Goal: Task Accomplishment & Management: Use online tool/utility

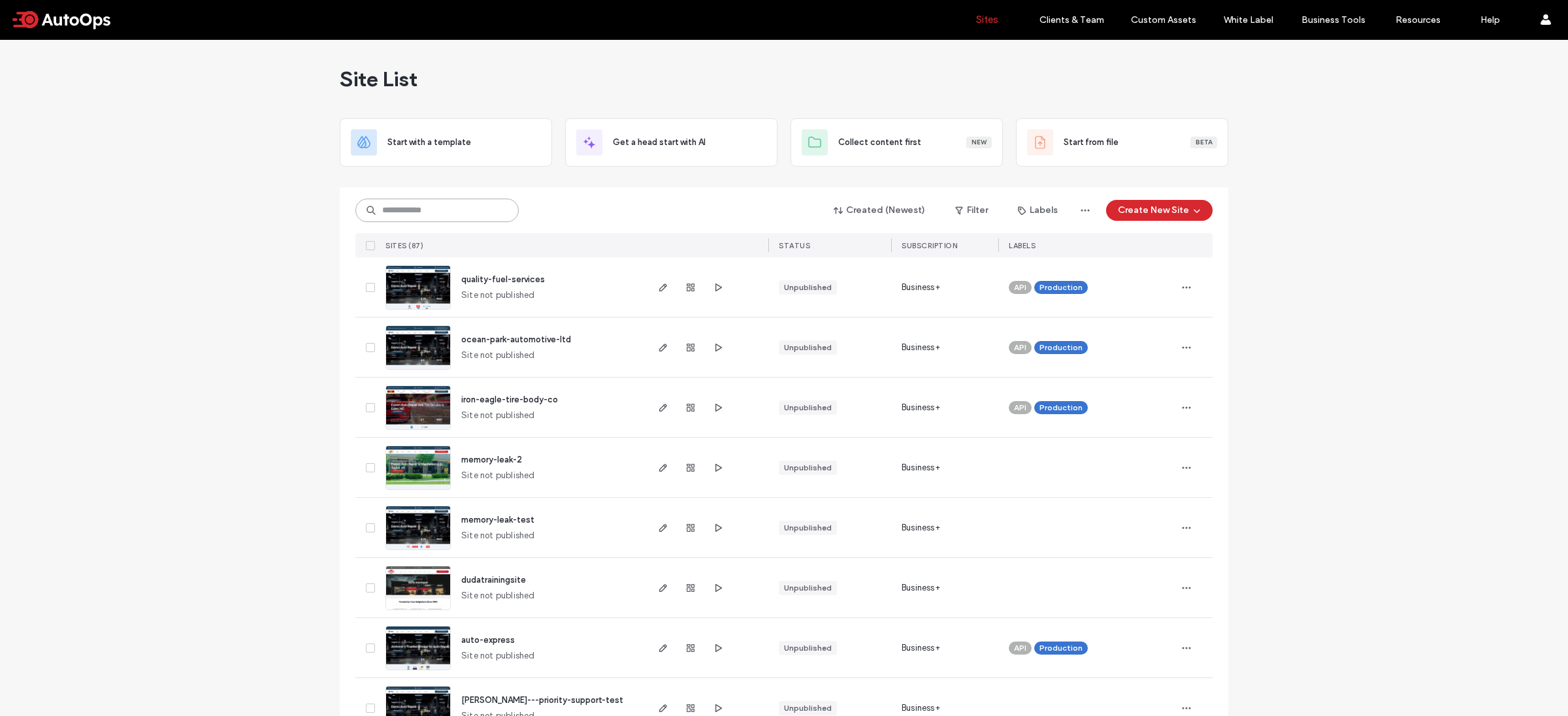
click at [463, 219] on input at bounding box center [437, 210] width 163 height 23
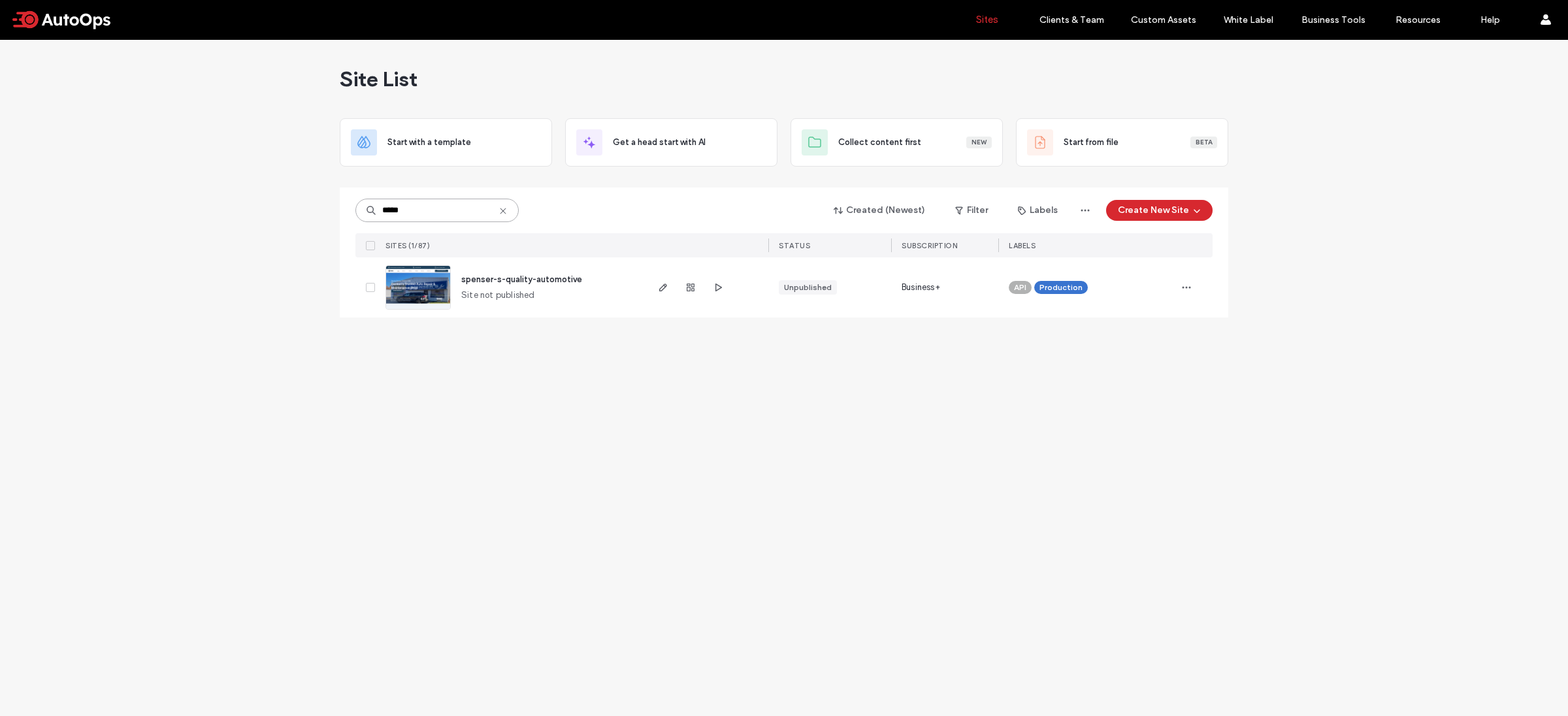
type input "*****"
click at [411, 277] on img at bounding box center [418, 311] width 64 height 89
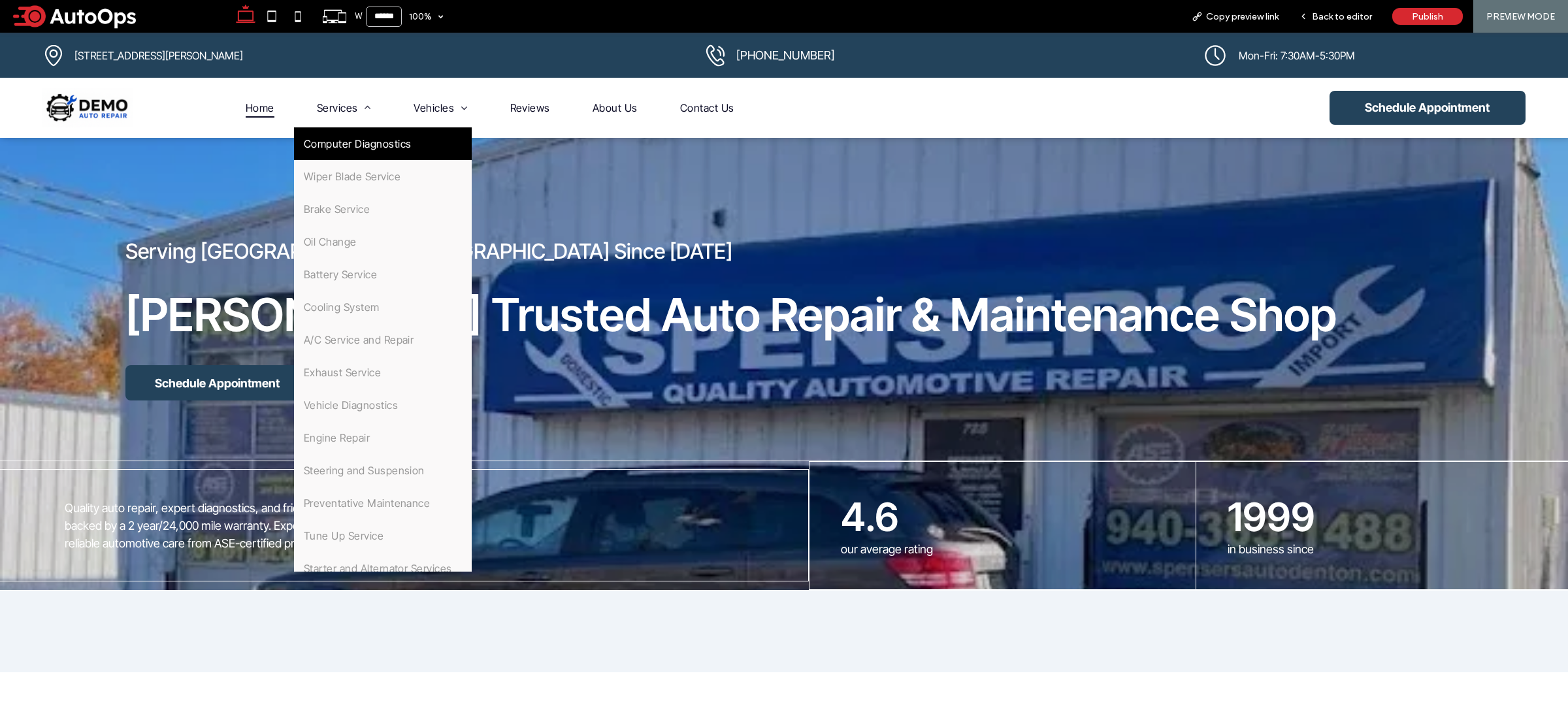
click at [330, 144] on span "Computer Diagnostics" at bounding box center [358, 143] width 108 height 13
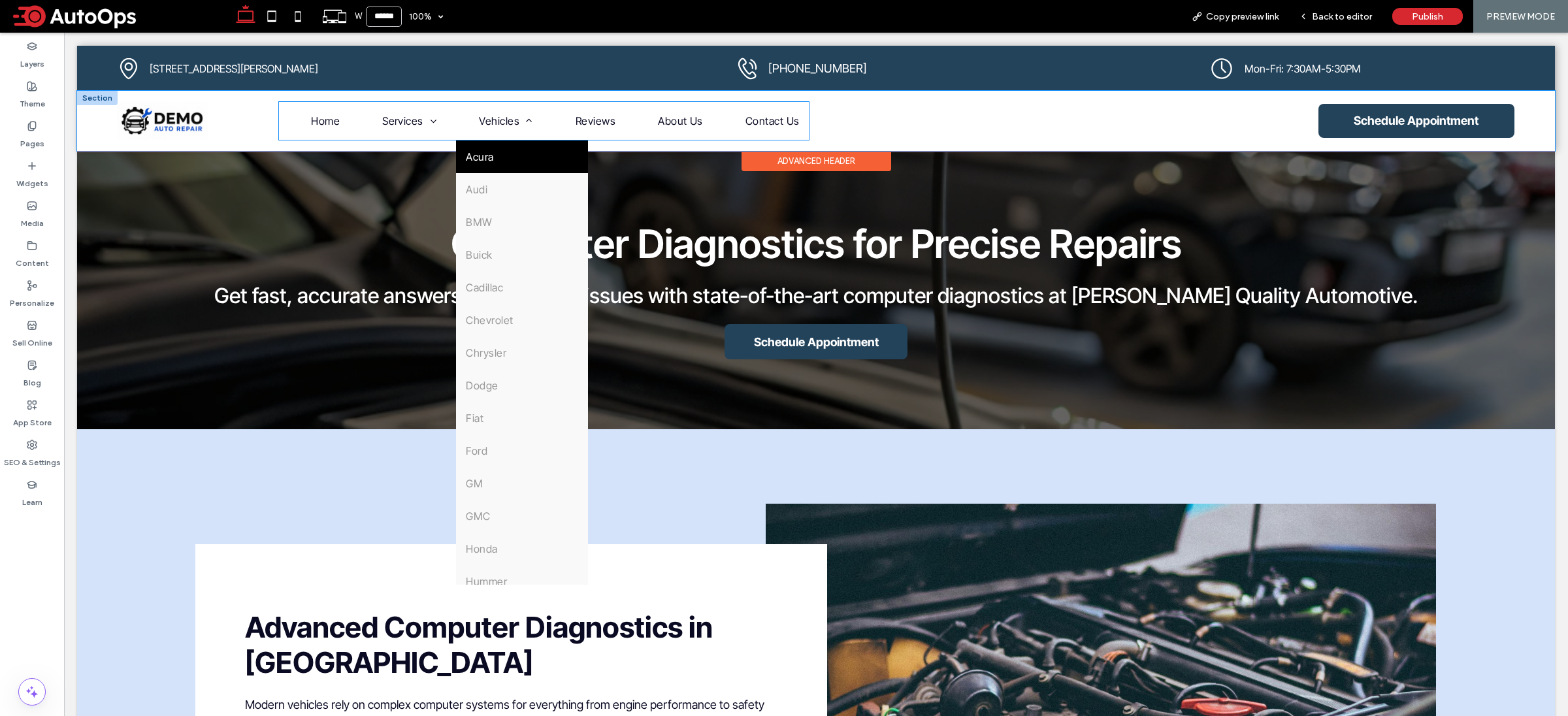
click at [506, 156] on link "Acura" at bounding box center [522, 157] width 132 height 33
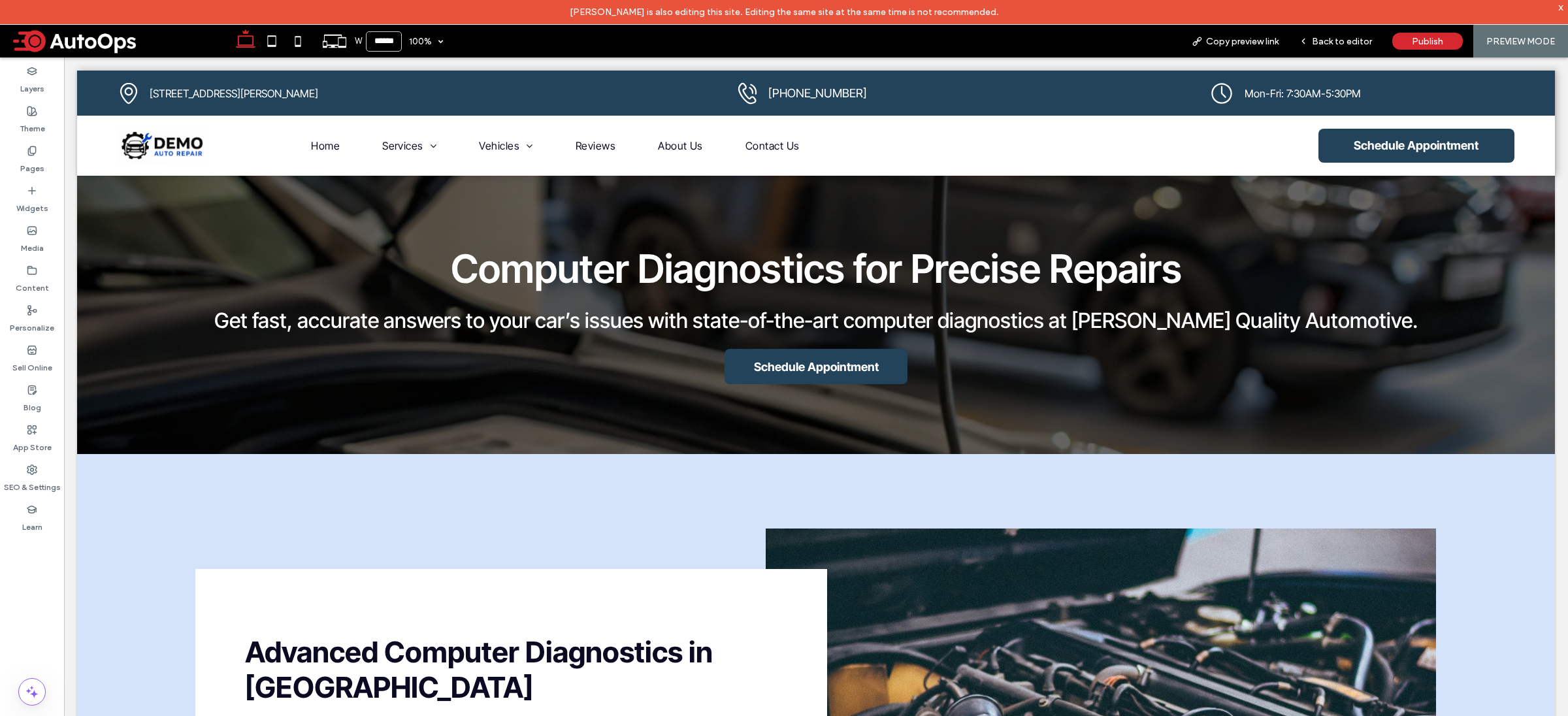
click at [98, 50] on span at bounding box center [117, 41] width 215 height 26
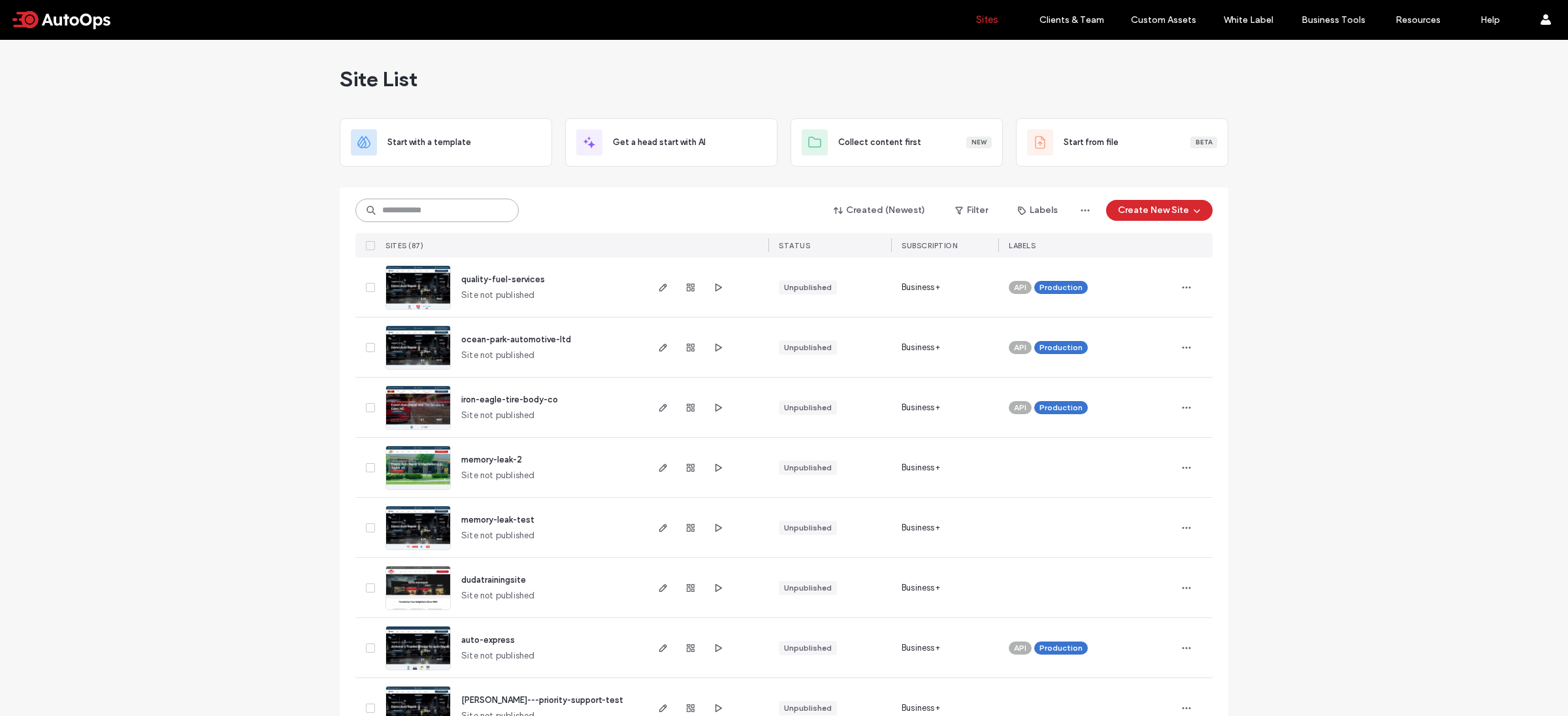
click at [458, 215] on input at bounding box center [437, 210] width 163 height 23
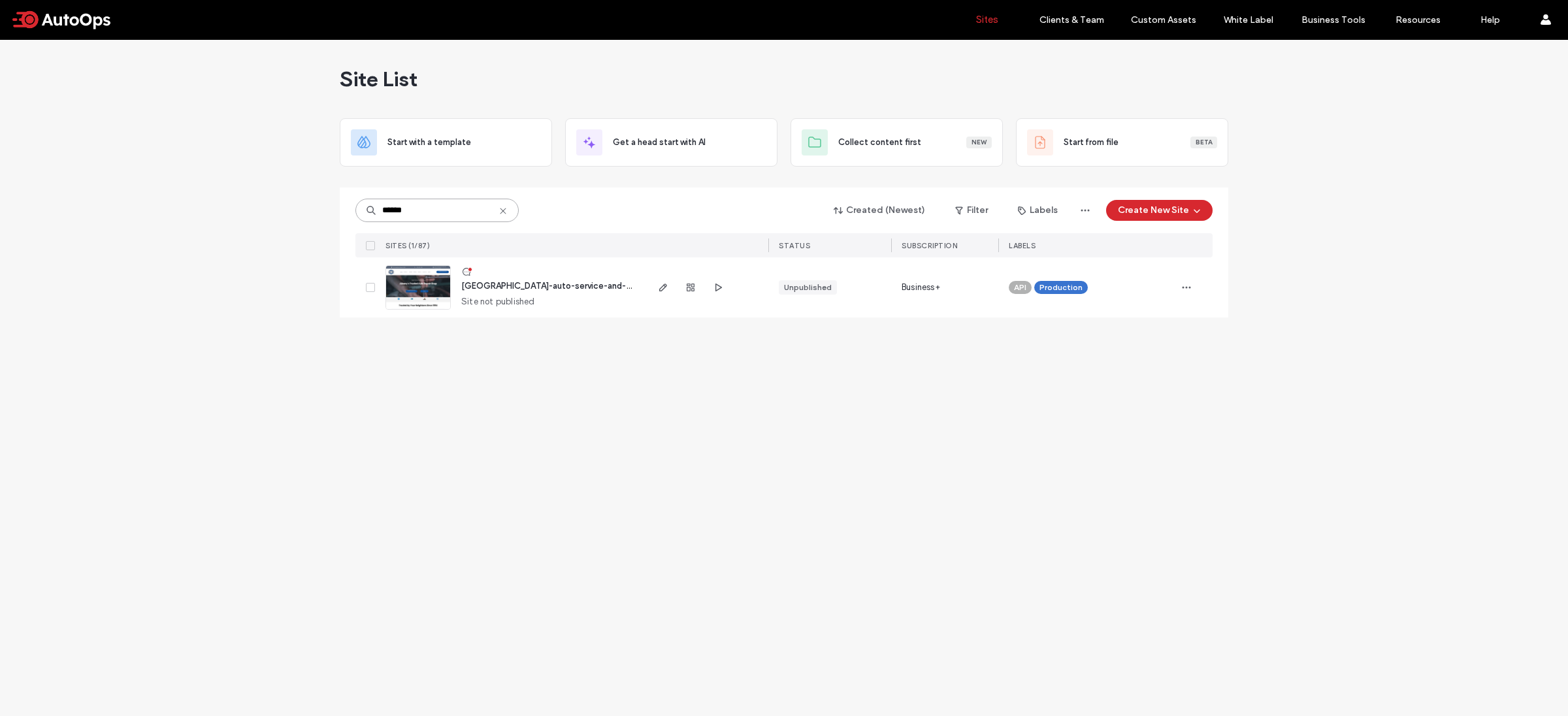
type input "******"
click at [409, 292] on img at bounding box center [418, 311] width 64 height 89
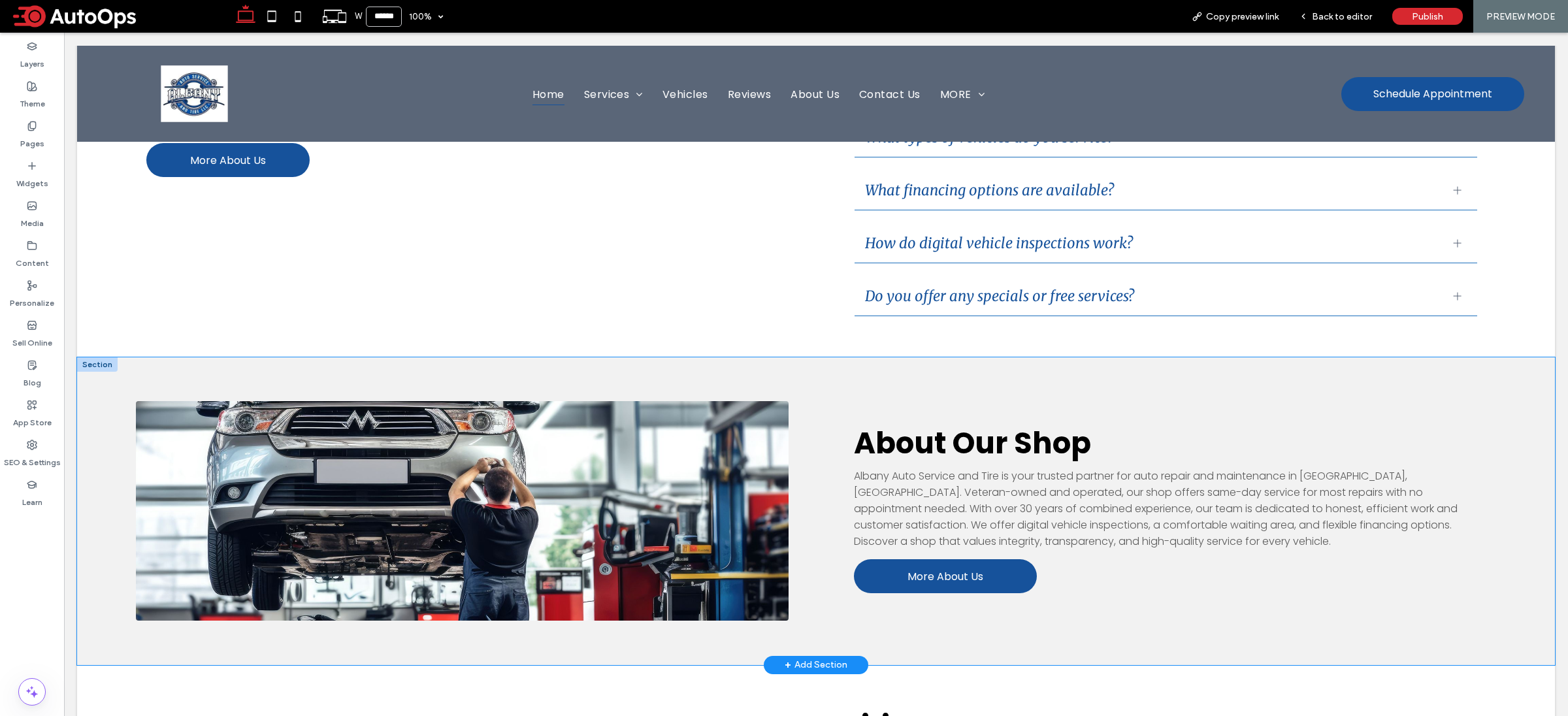
scroll to position [1911, 0]
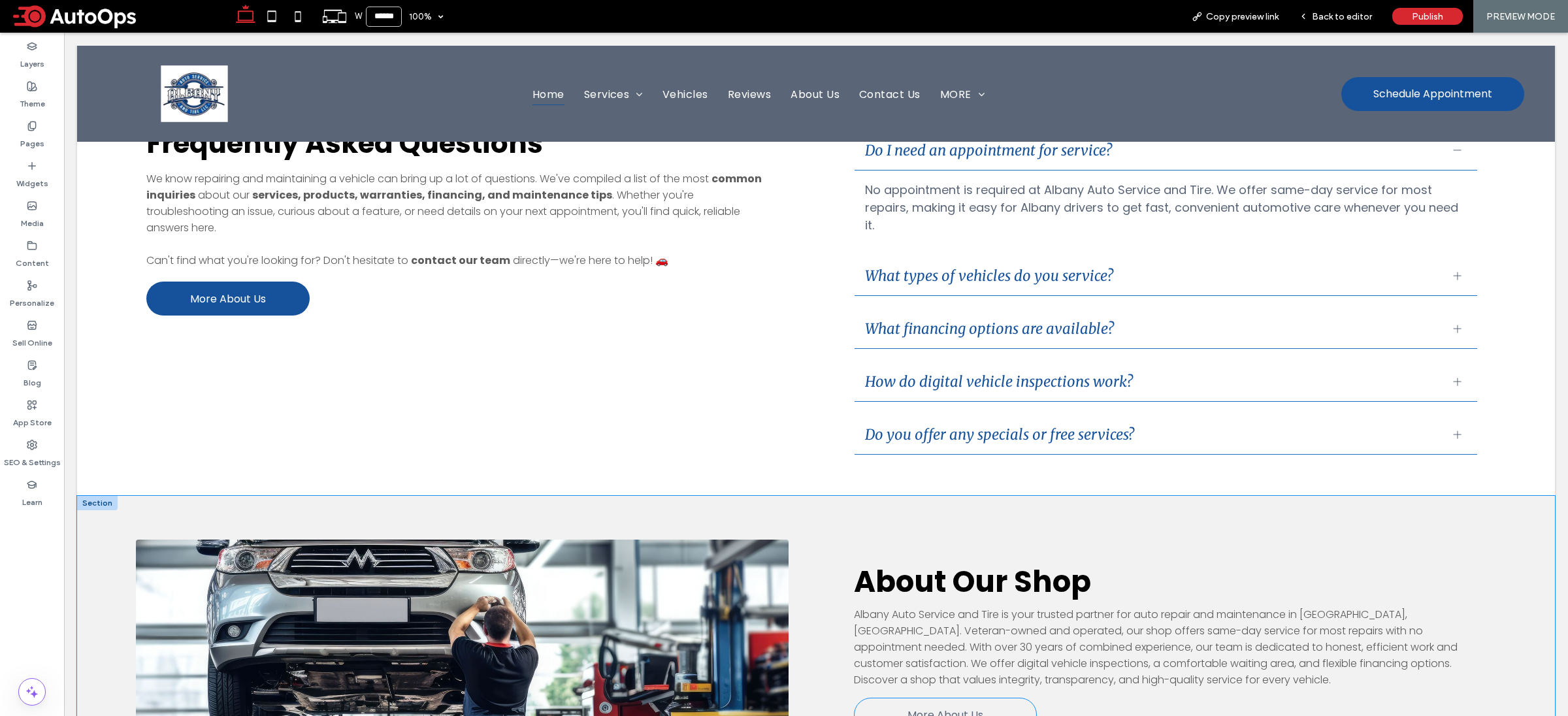
click at [998, 698] on link "More About Us" at bounding box center [945, 714] width 183 height 34
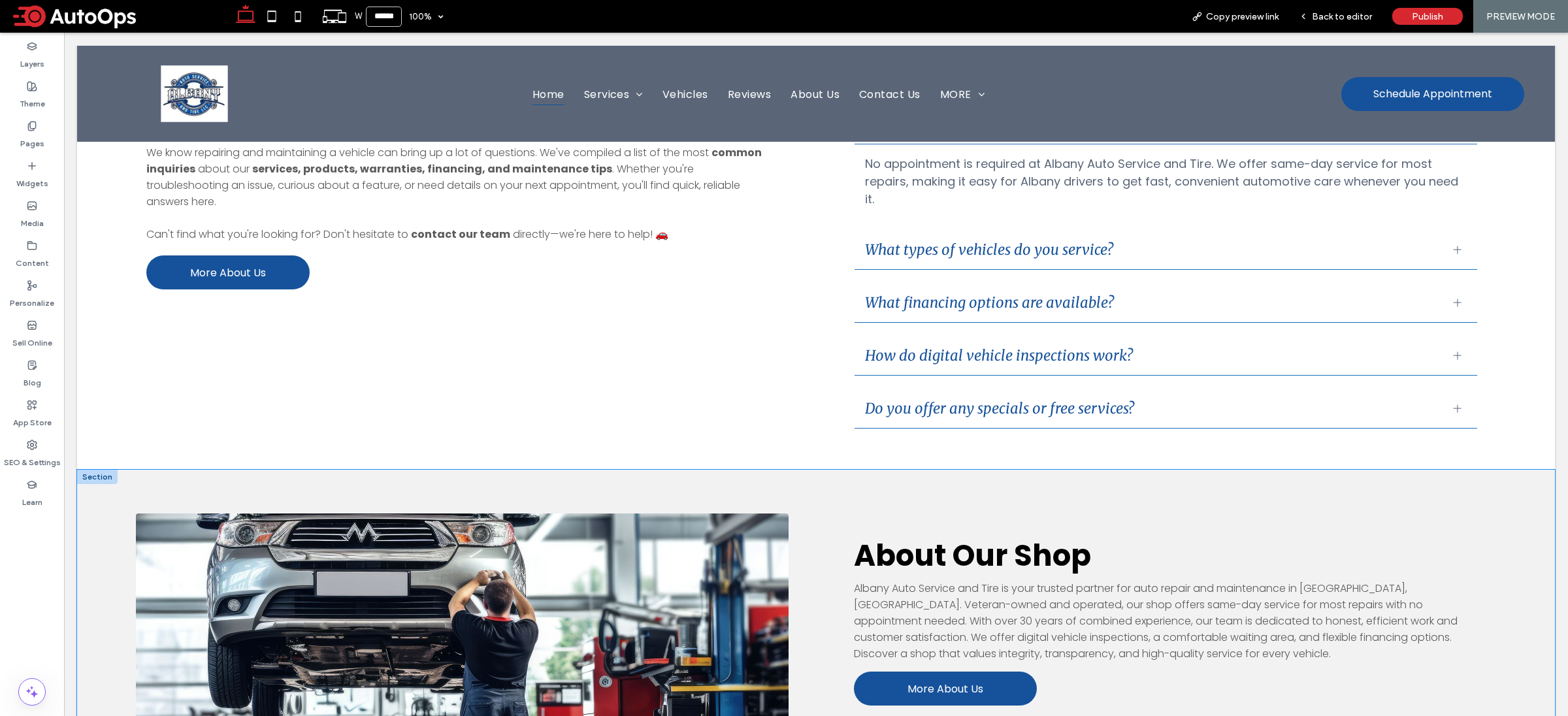
scroll to position [2043, 0]
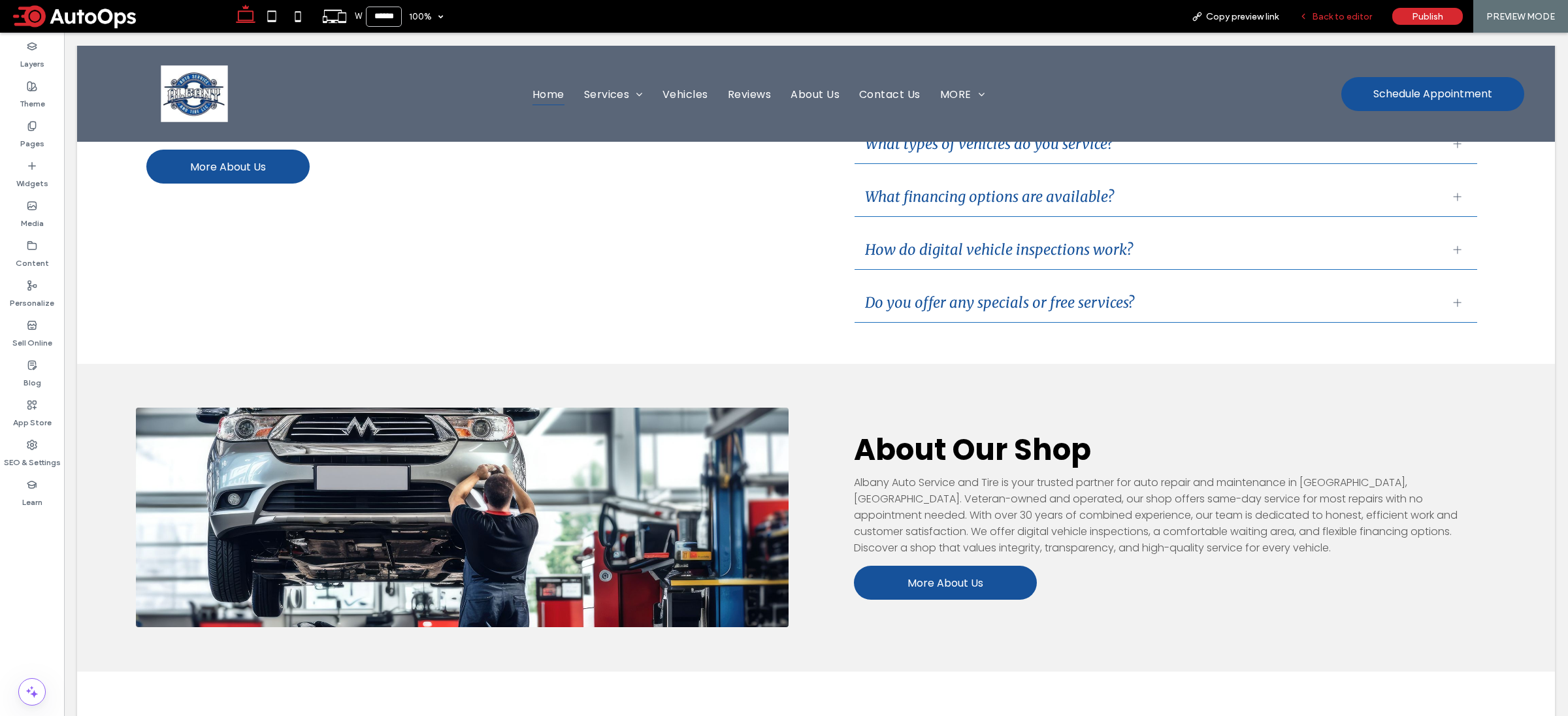
click at [1346, 11] on span "Back to editor" at bounding box center [1341, 17] width 60 height 11
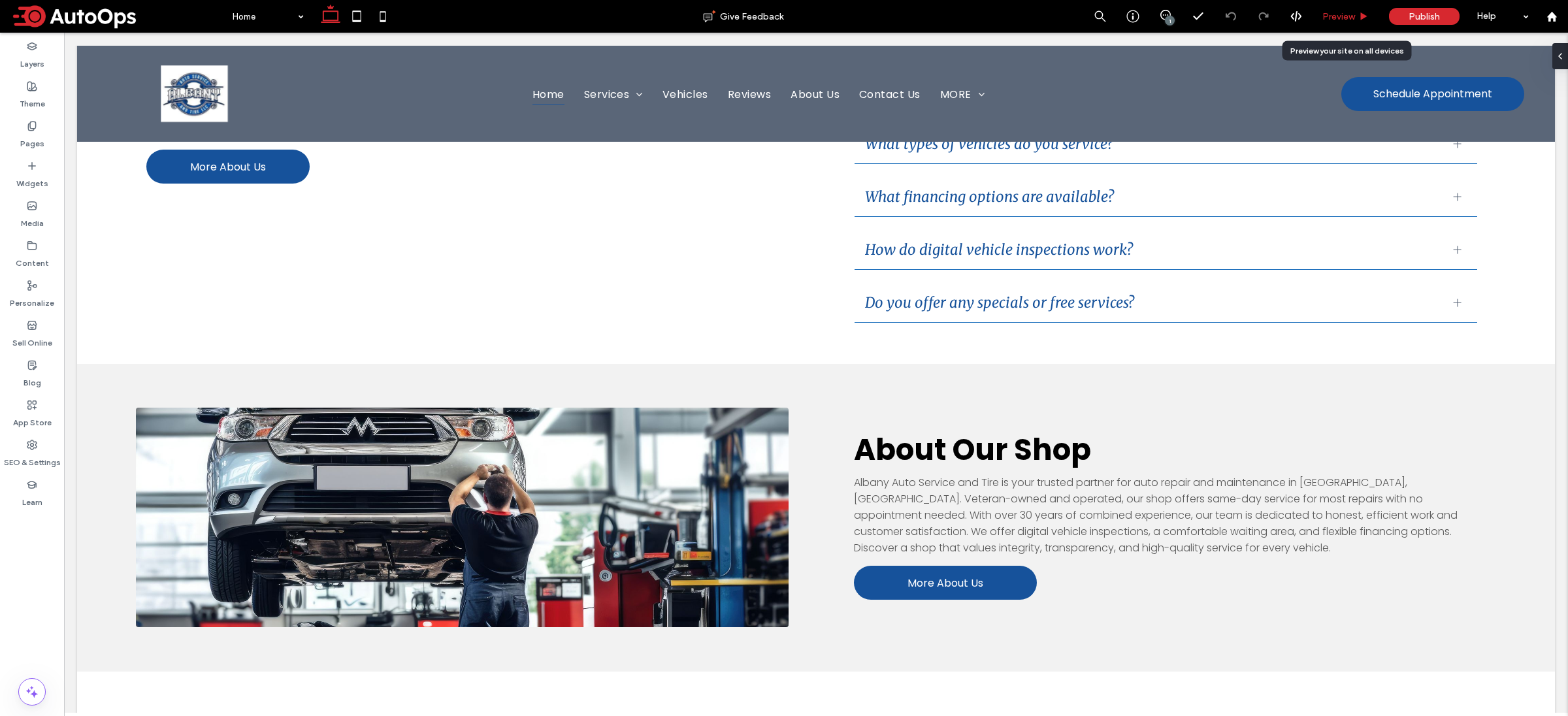
click at [1336, 20] on span "Preview" at bounding box center [1338, 17] width 33 height 11
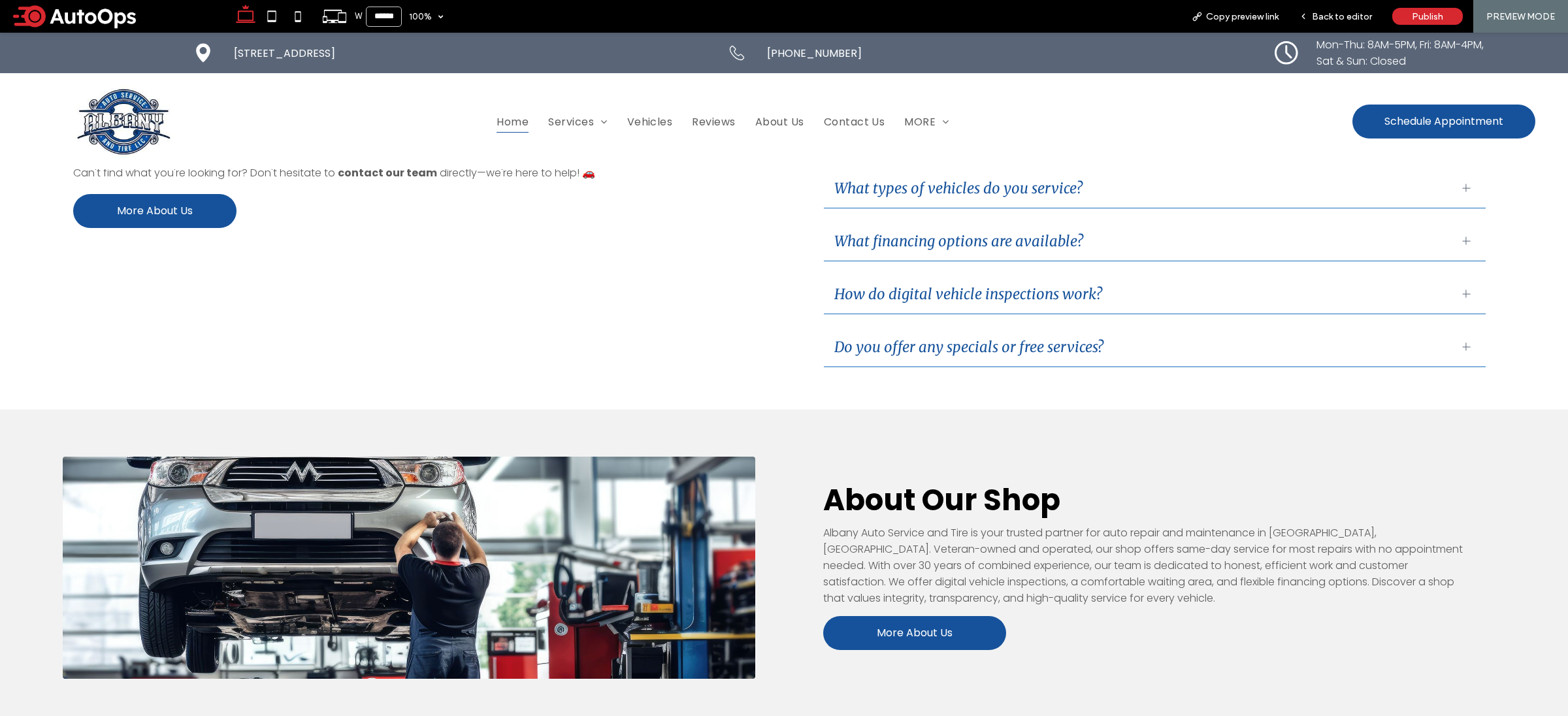
scroll to position [2060, 0]
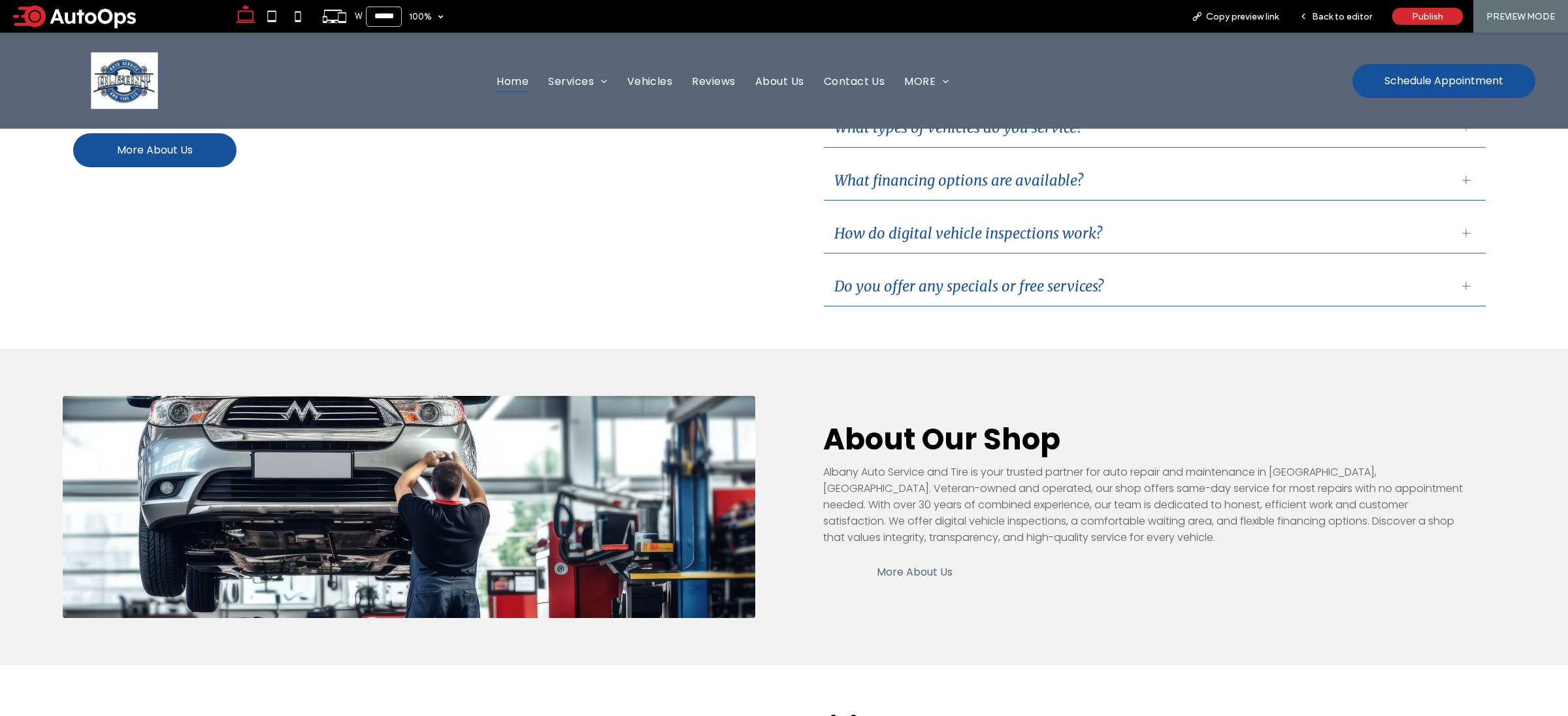
click at [955, 555] on link "More About Us" at bounding box center [915, 572] width 183 height 34
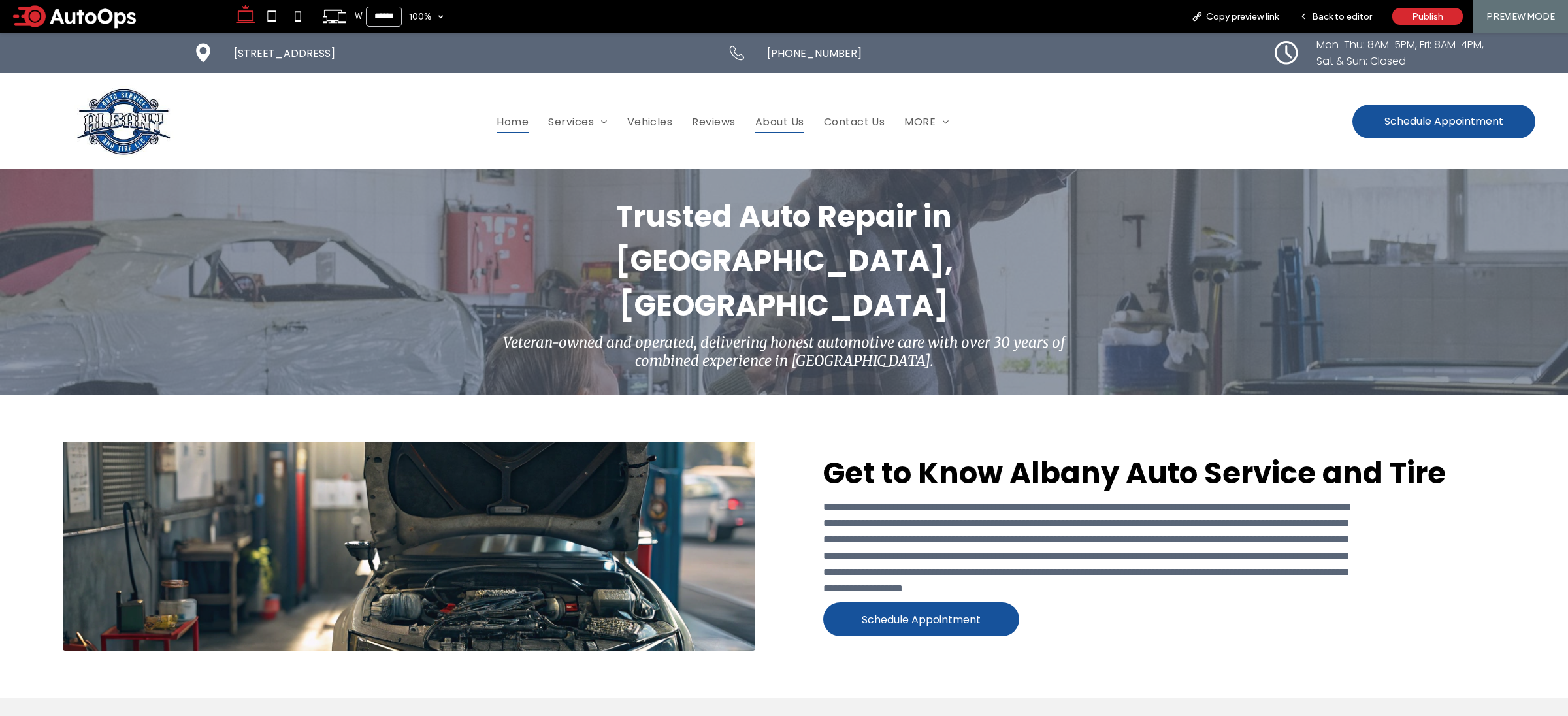
click at [497, 118] on span "Home" at bounding box center [513, 120] width 32 height 22
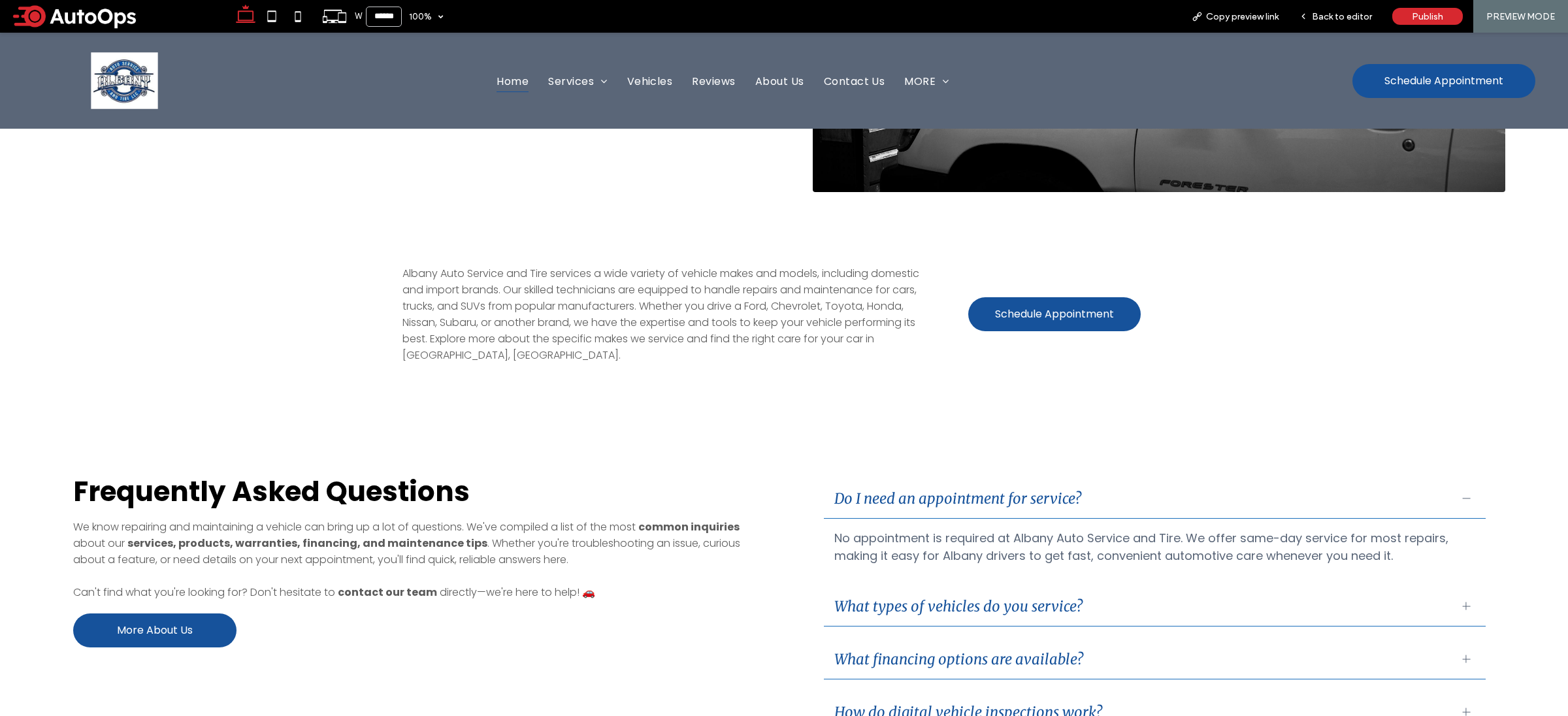
scroll to position [1641, 0]
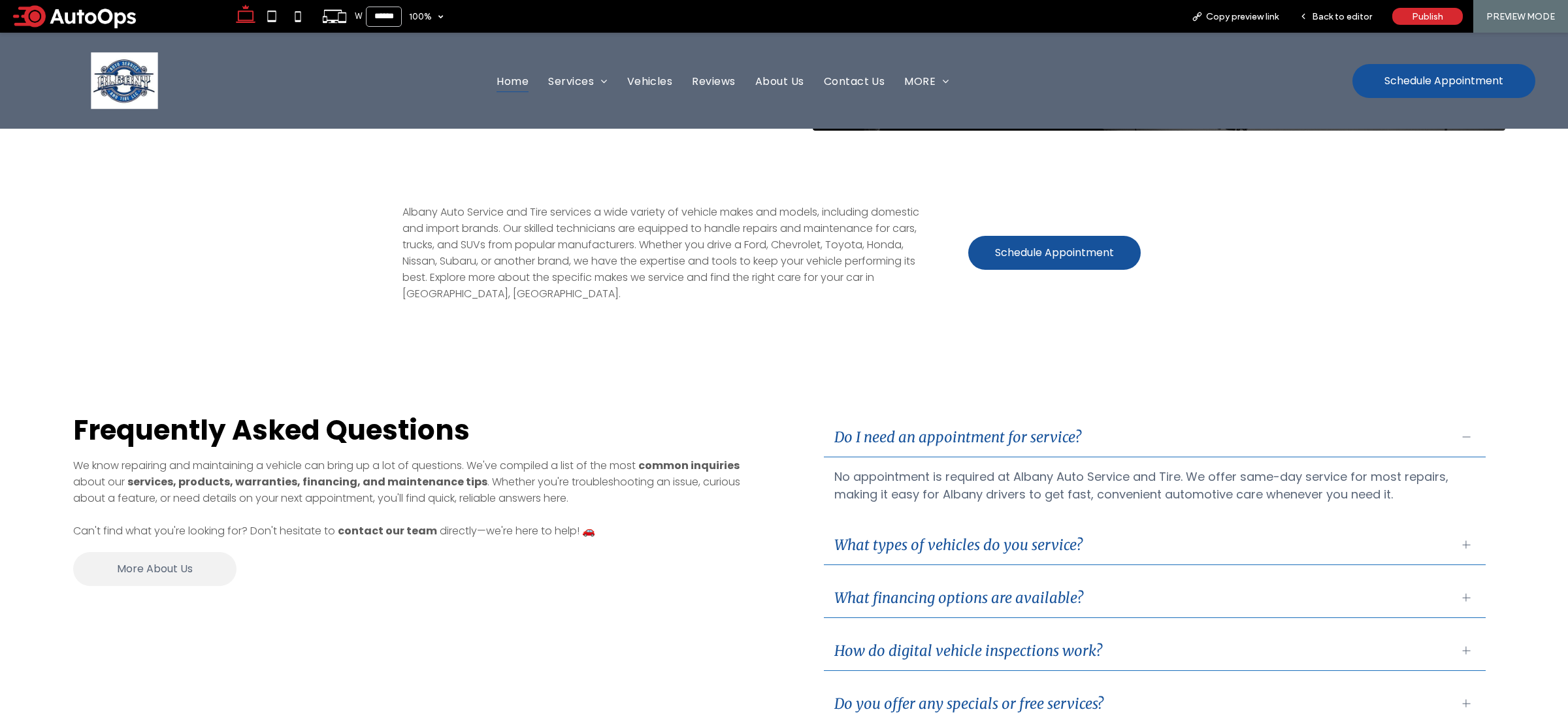
click at [148, 552] on link "More About Us" at bounding box center [155, 569] width 163 height 34
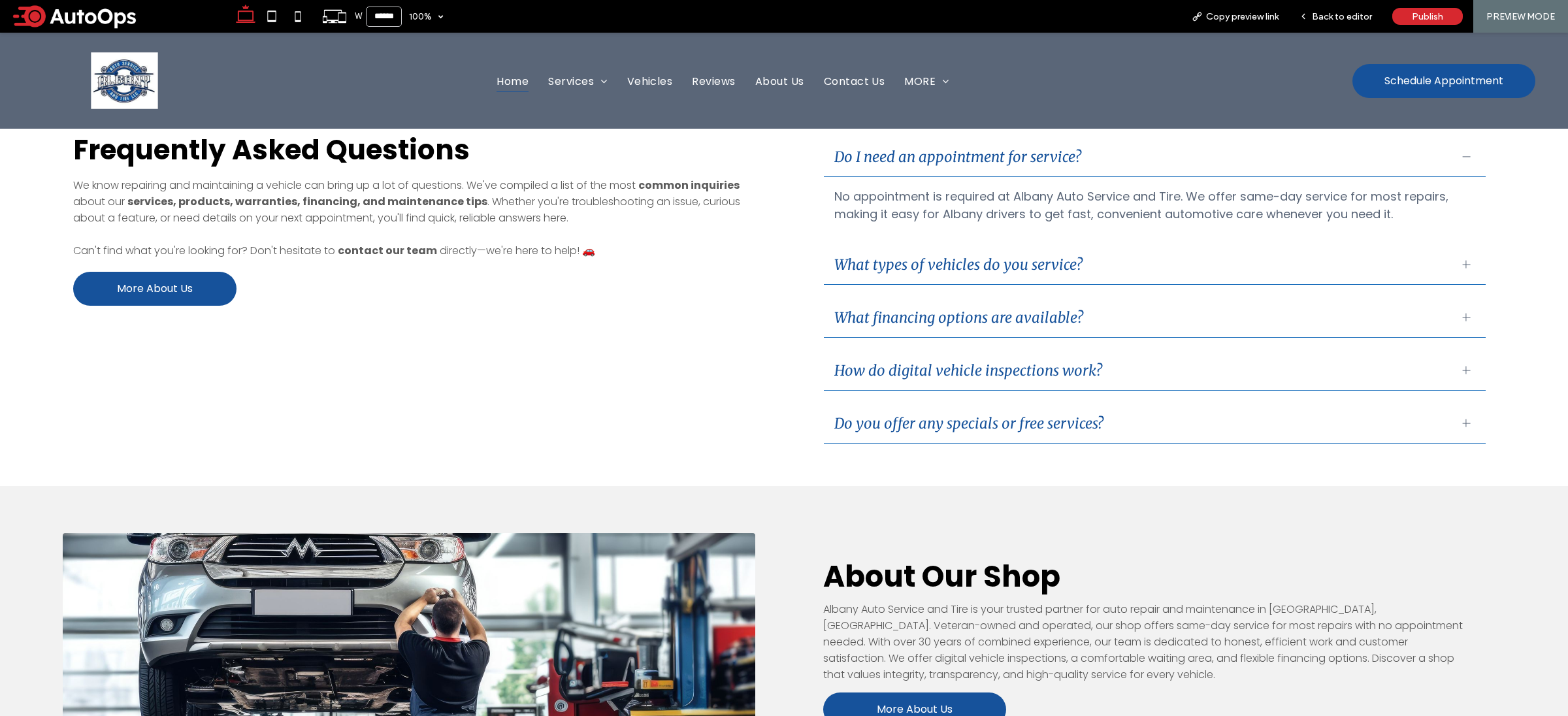
scroll to position [1900, 0]
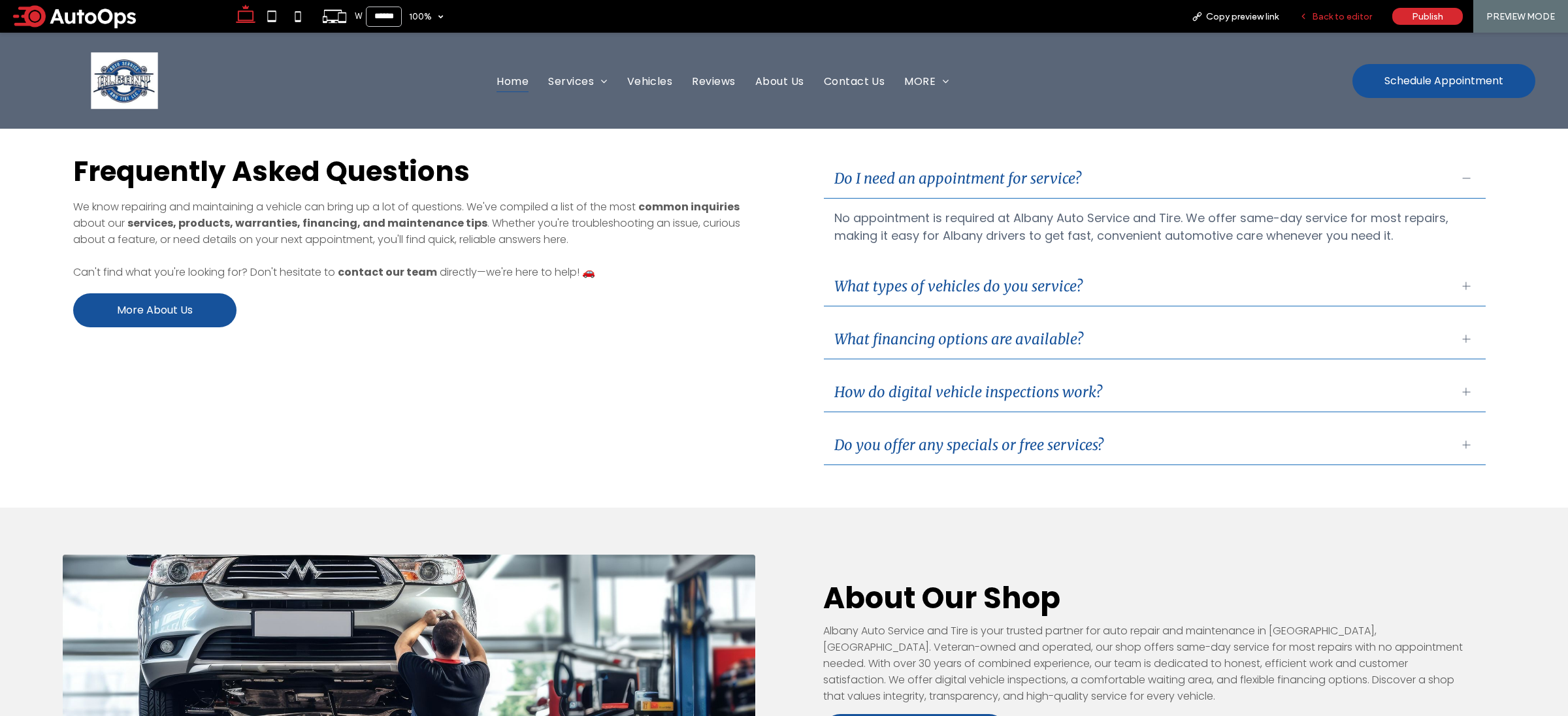
click at [1341, 22] on span "Back to editor" at bounding box center [1341, 17] width 60 height 11
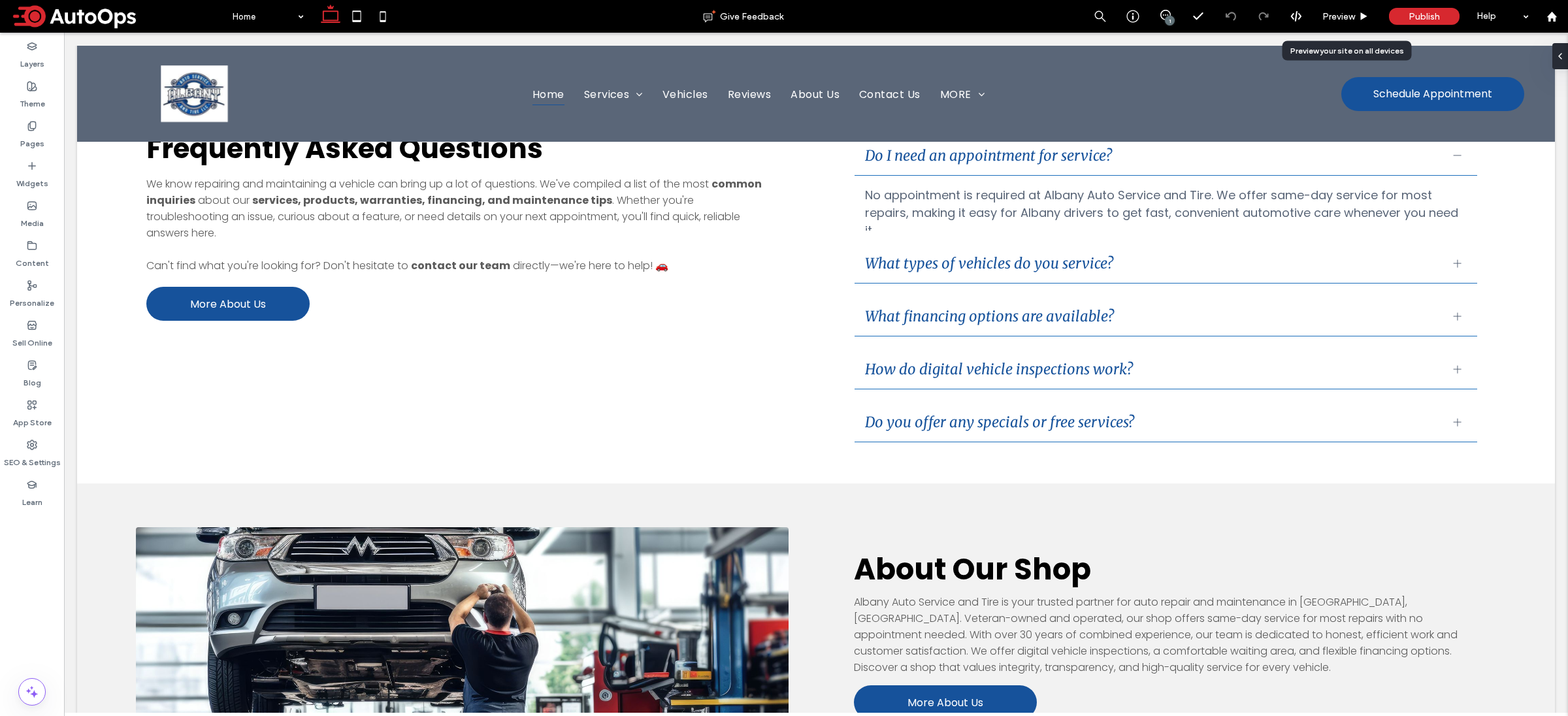
scroll to position [1890, 0]
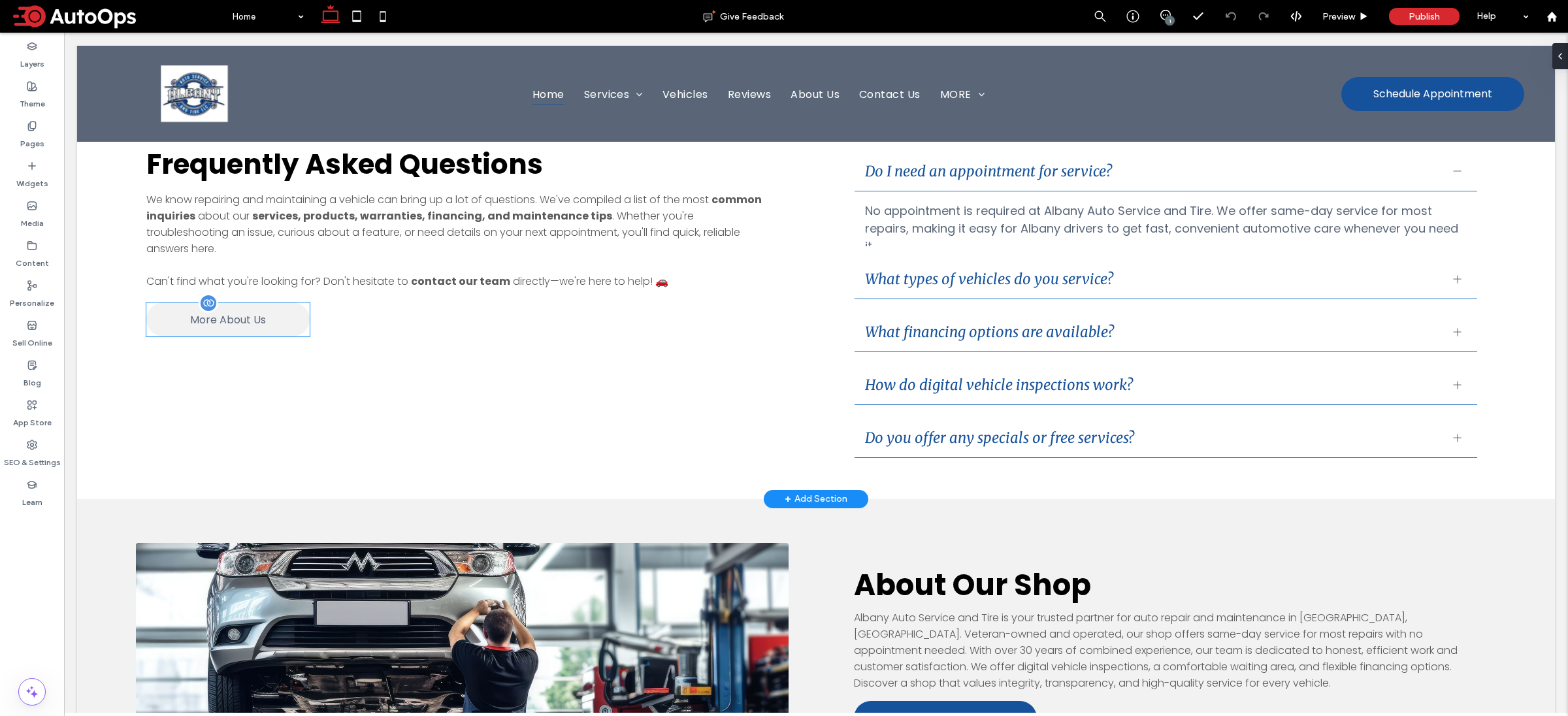
click at [226, 312] on span "More About Us" at bounding box center [228, 320] width 76 height 17
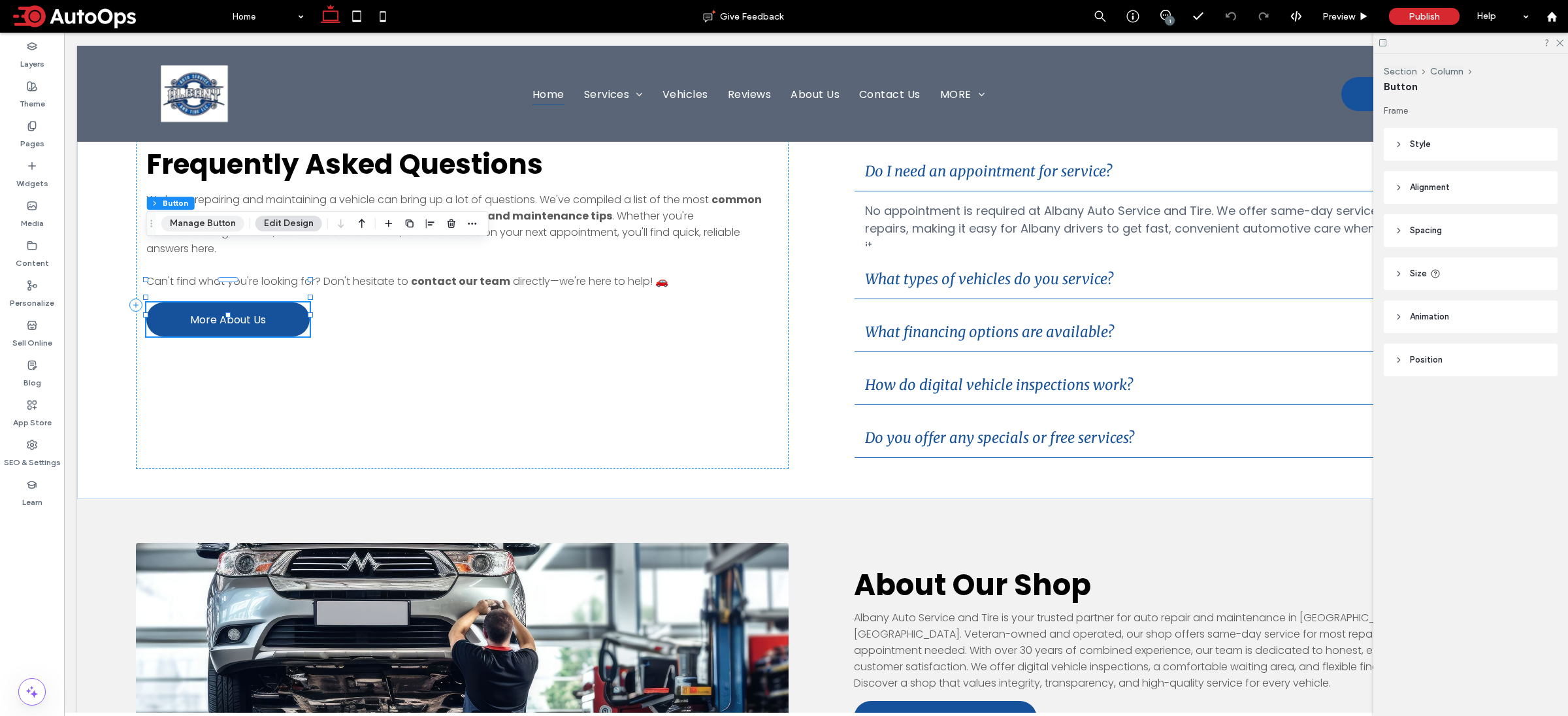
click at [212, 219] on button "Manage Button" at bounding box center [203, 223] width 83 height 16
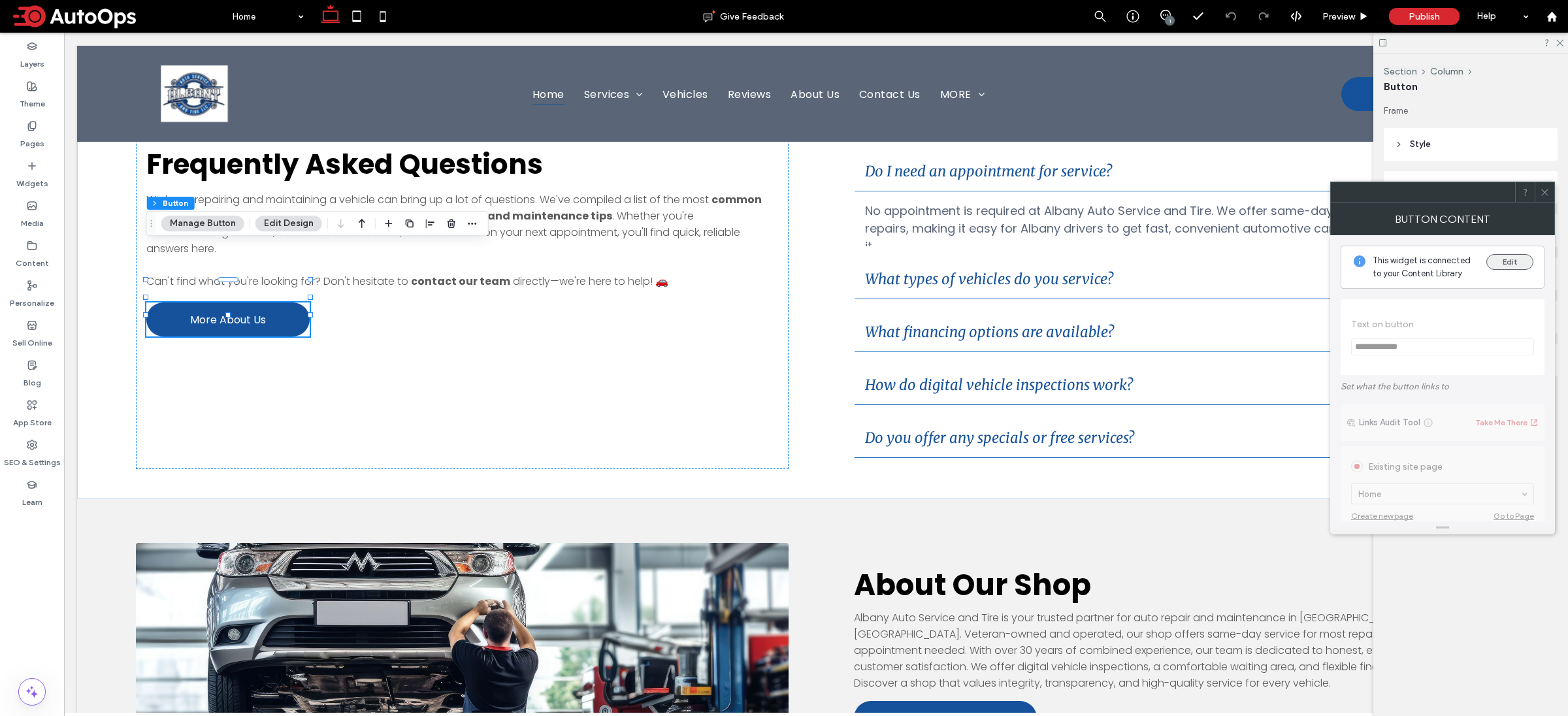
click at [1514, 265] on button "Edit" at bounding box center [1510, 262] width 47 height 16
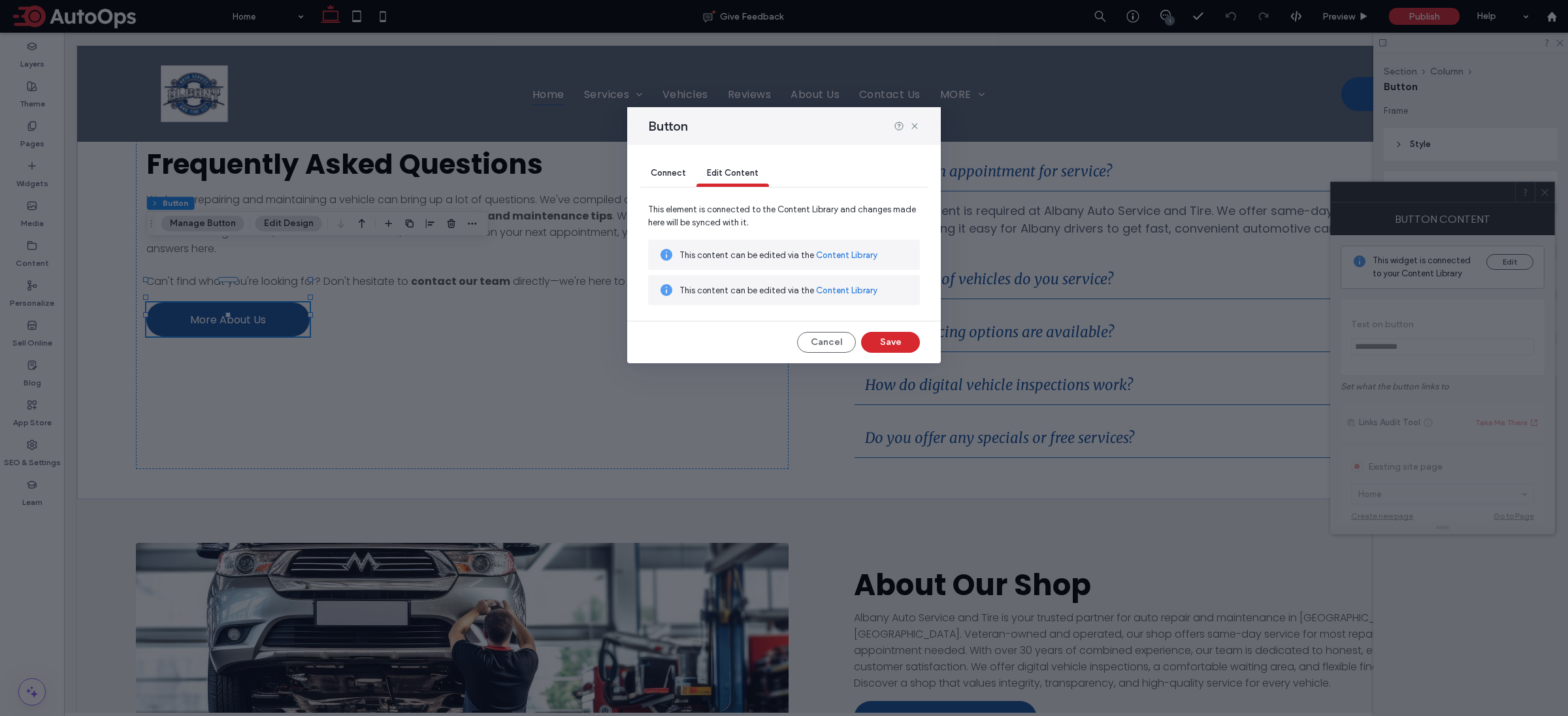
click at [675, 173] on span "Connect" at bounding box center [668, 172] width 36 height 10
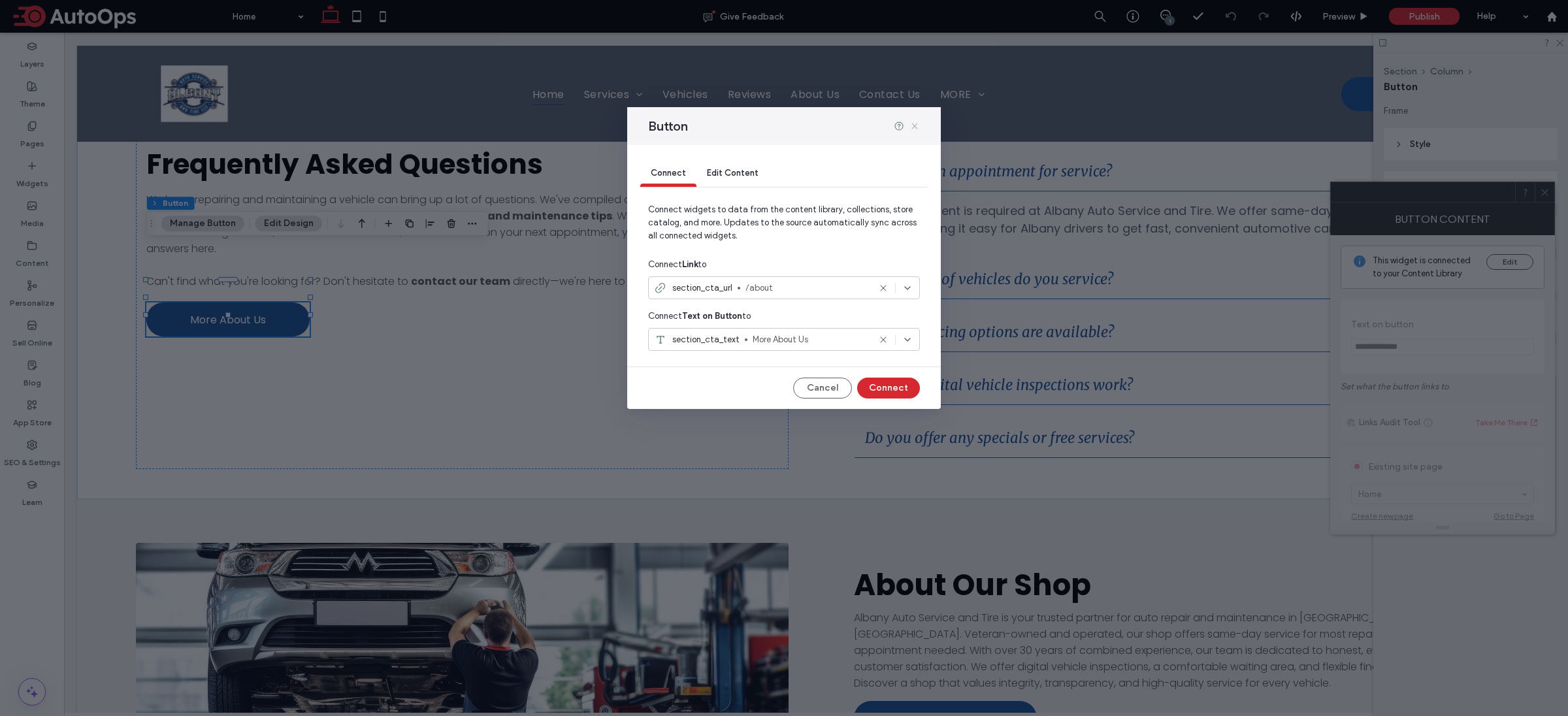
click at [913, 127] on icon at bounding box center [915, 126] width 11 height 11
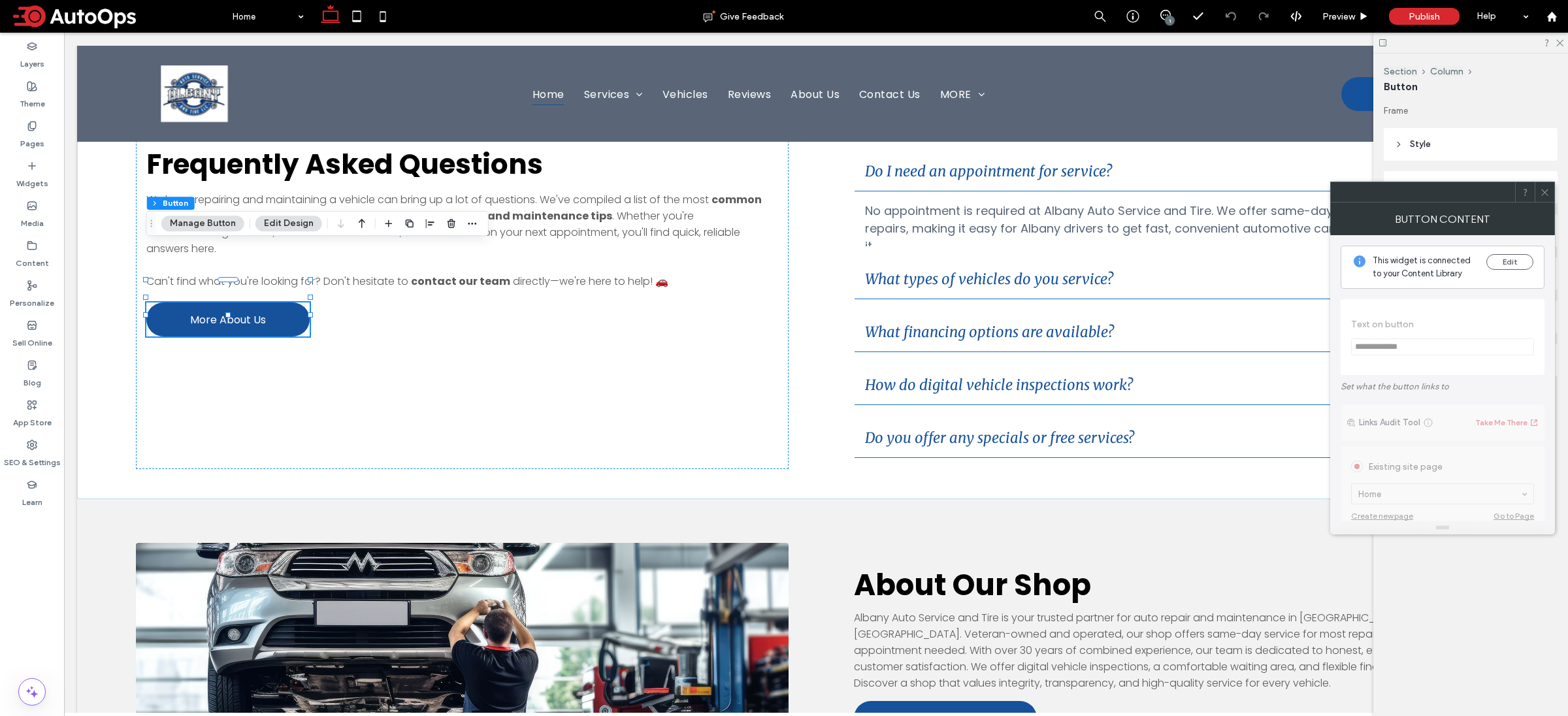
click at [57, 12] on span at bounding box center [117, 16] width 215 height 26
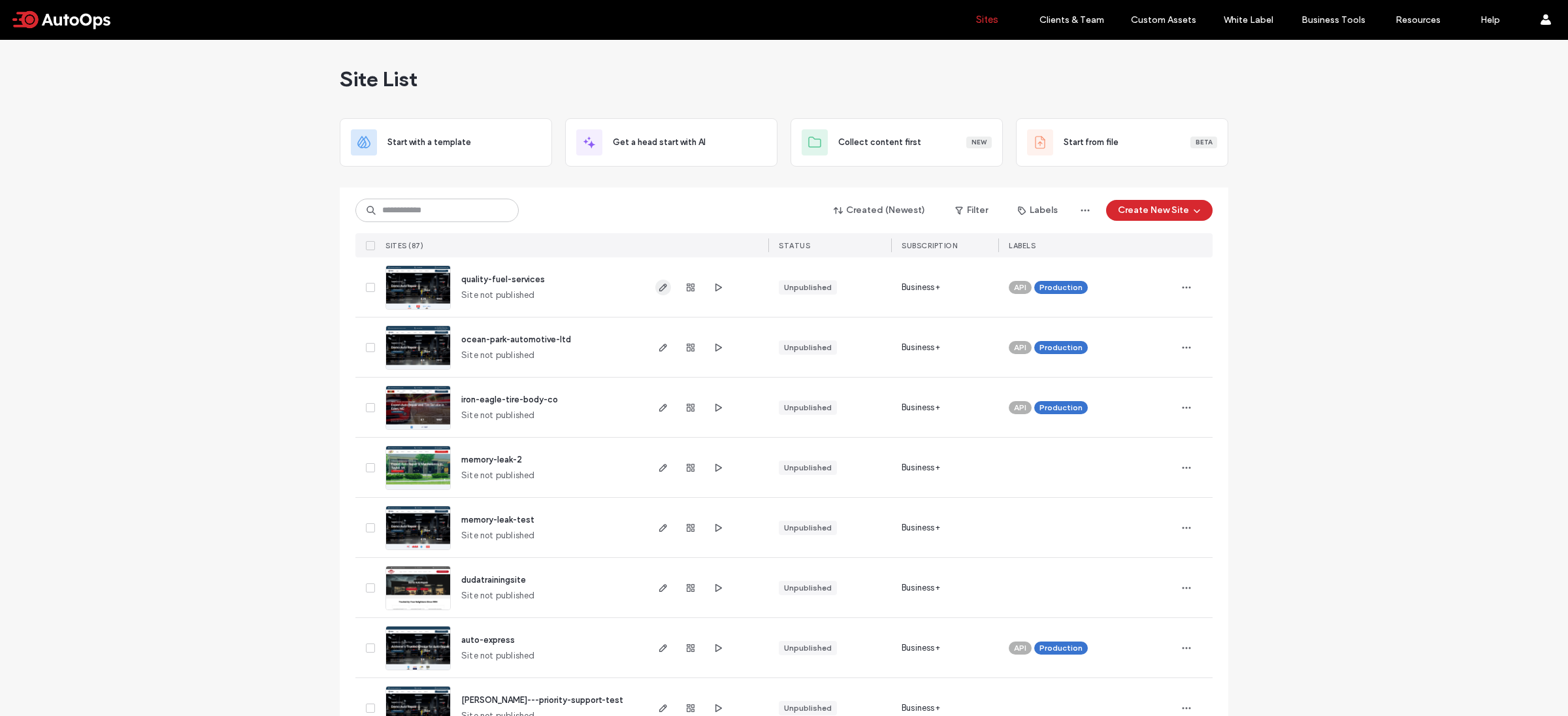
click at [659, 286] on use "button" at bounding box center [663, 287] width 8 height 8
